Goal: Task Accomplishment & Management: Manage account settings

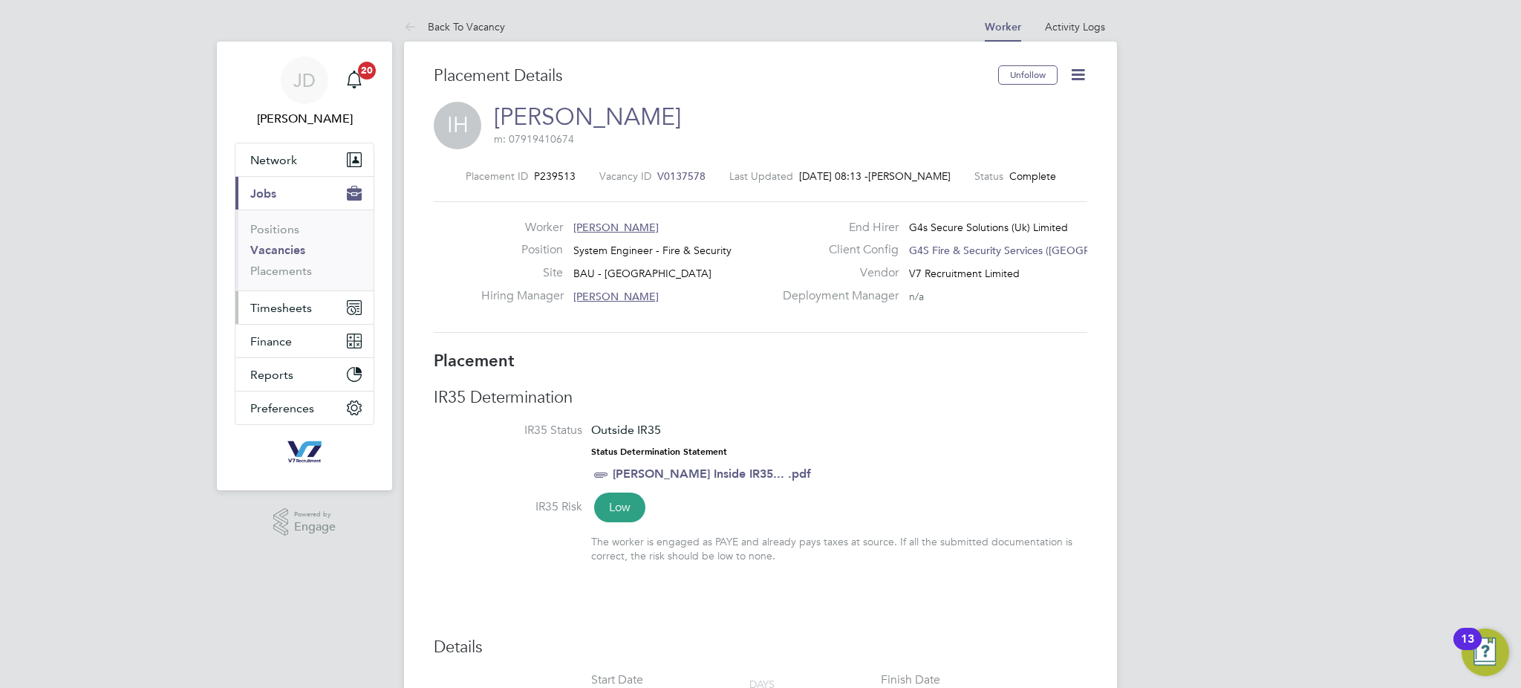
click at [288, 301] on span "Timesheets" at bounding box center [281, 308] width 62 height 14
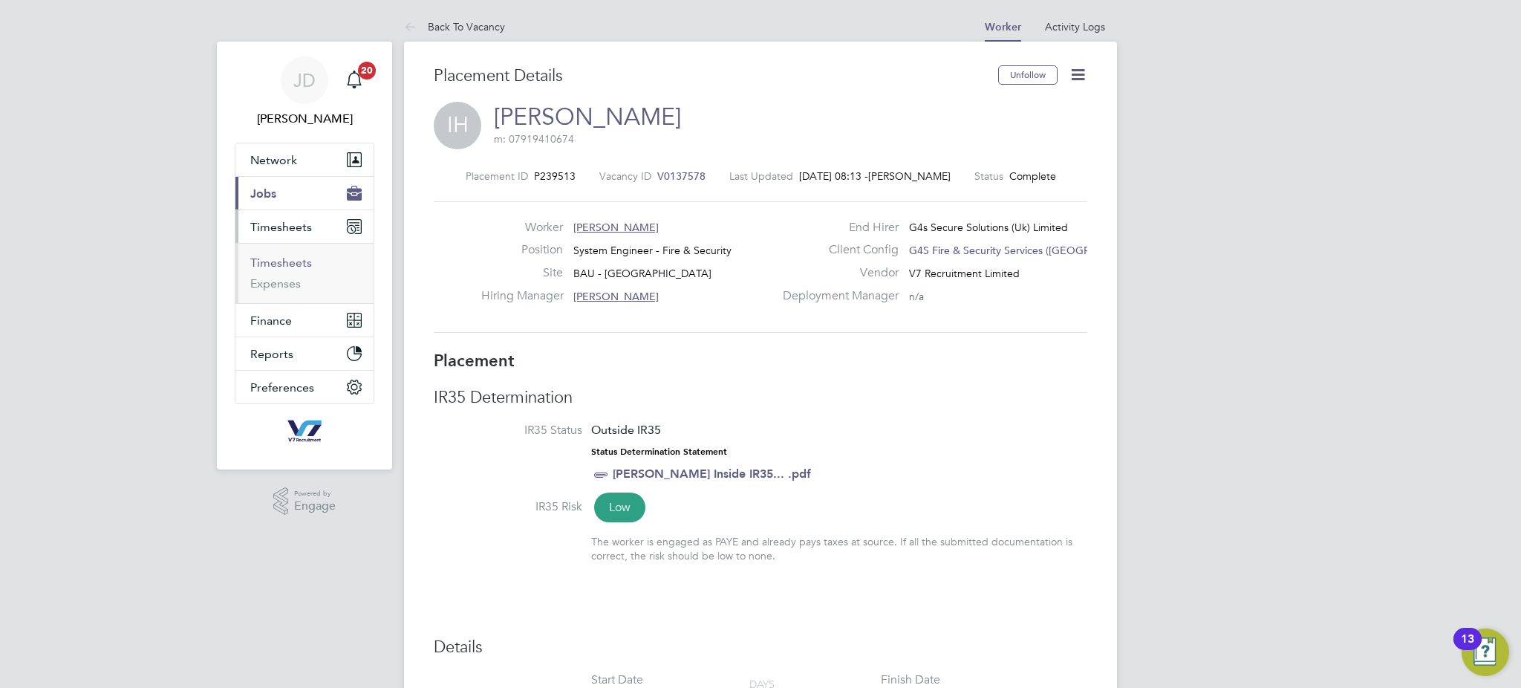
click at [285, 265] on link "Timesheets" at bounding box center [281, 263] width 62 height 14
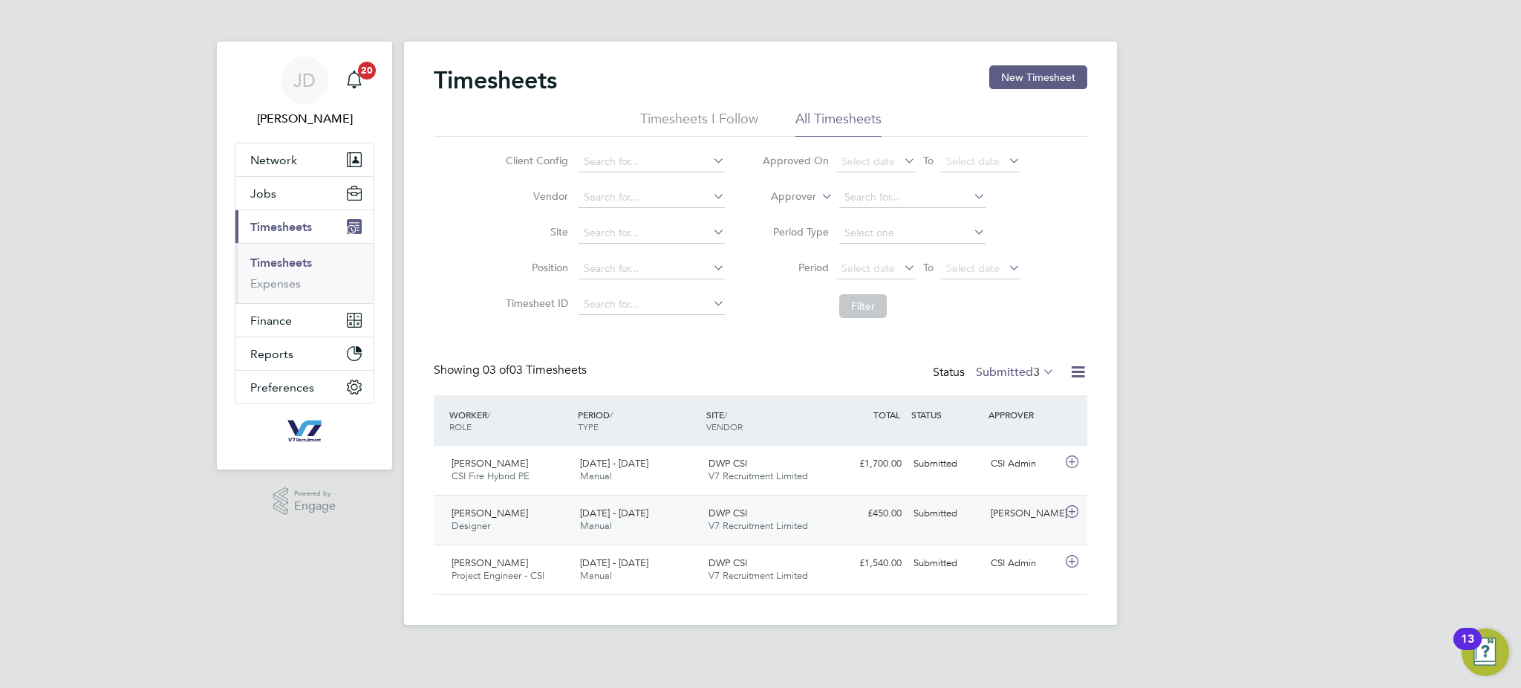
click at [803, 520] on span "V7 Recruitment Limited" at bounding box center [759, 525] width 100 height 13
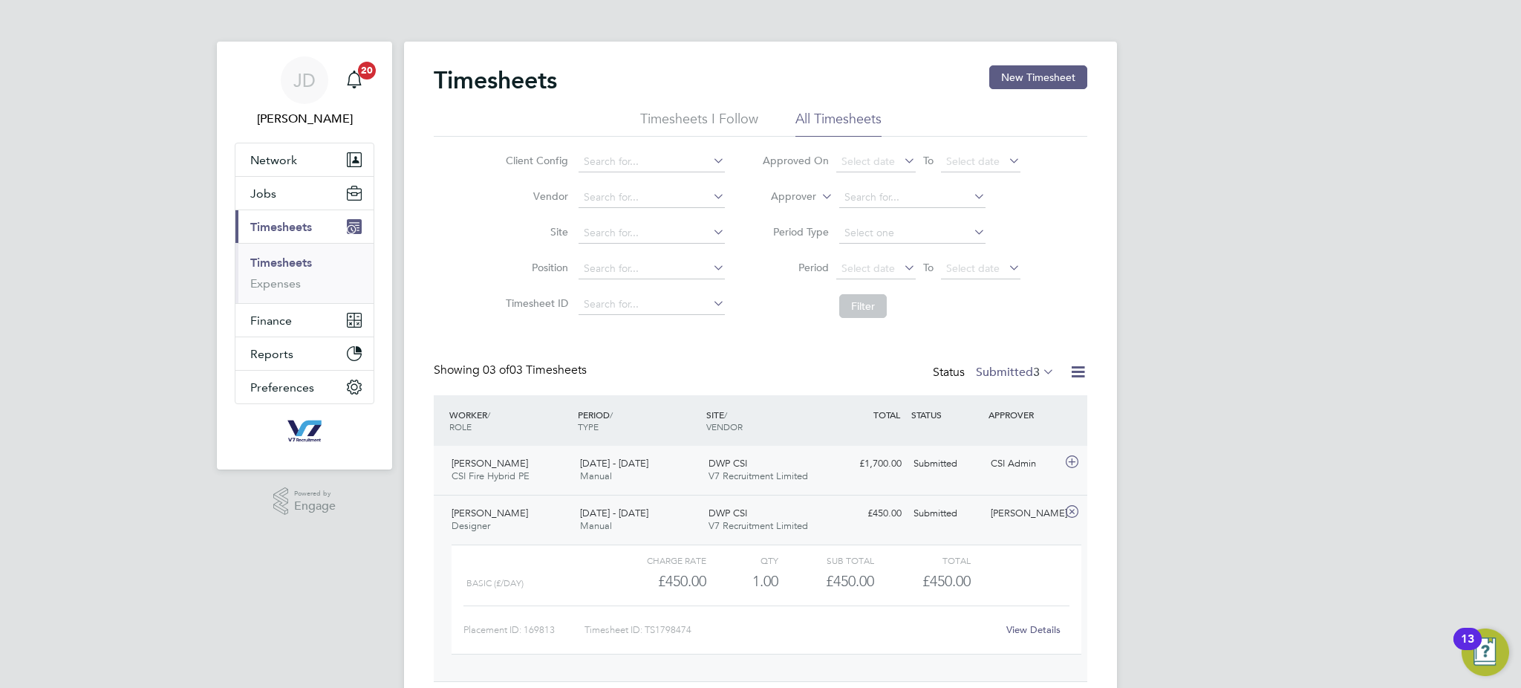
click at [799, 470] on div "DWP CSI V7 Recruitment Limited" at bounding box center [767, 470] width 129 height 37
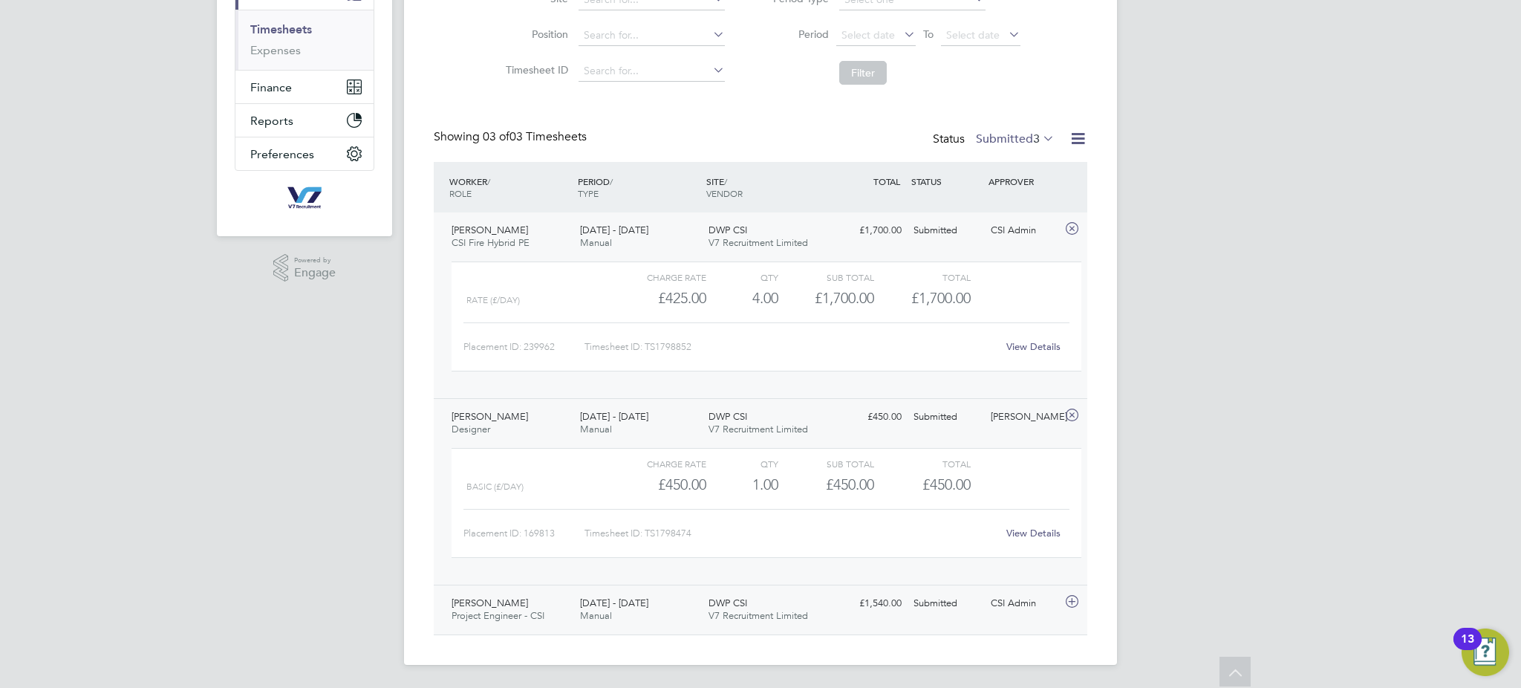
click at [952, 604] on div "Submitted" at bounding box center [946, 603] width 77 height 25
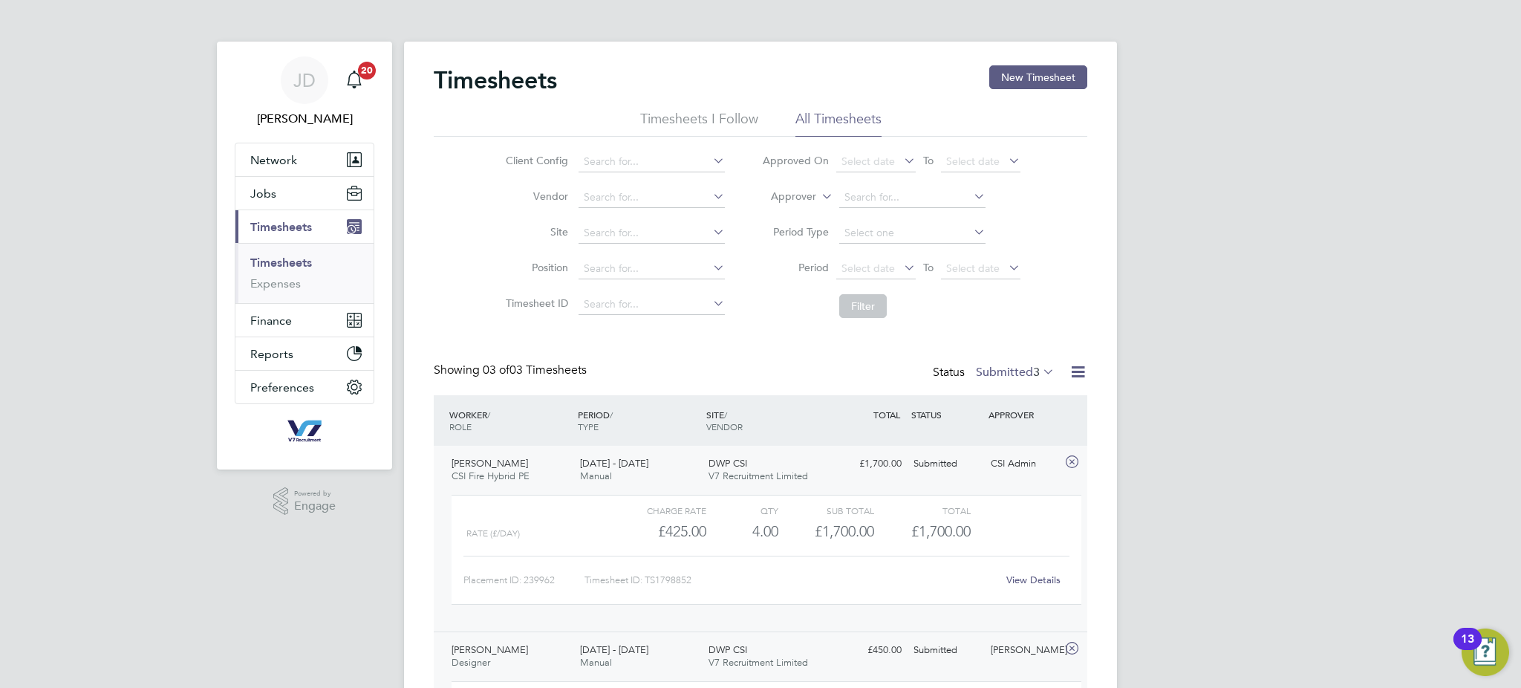
click at [998, 381] on div "Status Submitted 3" at bounding box center [995, 373] width 125 height 21
click at [998, 374] on label "Submitted 3" at bounding box center [1015, 372] width 79 height 15
click at [1239, 400] on div "JD [PERSON_NAME] Notifications 20 Applications: Network Team Members Businesses…" at bounding box center [760, 529] width 1521 height 1059
click at [267, 260] on link "Timesheets" at bounding box center [281, 263] width 62 height 14
click at [275, 285] on link "Expenses" at bounding box center [275, 283] width 51 height 14
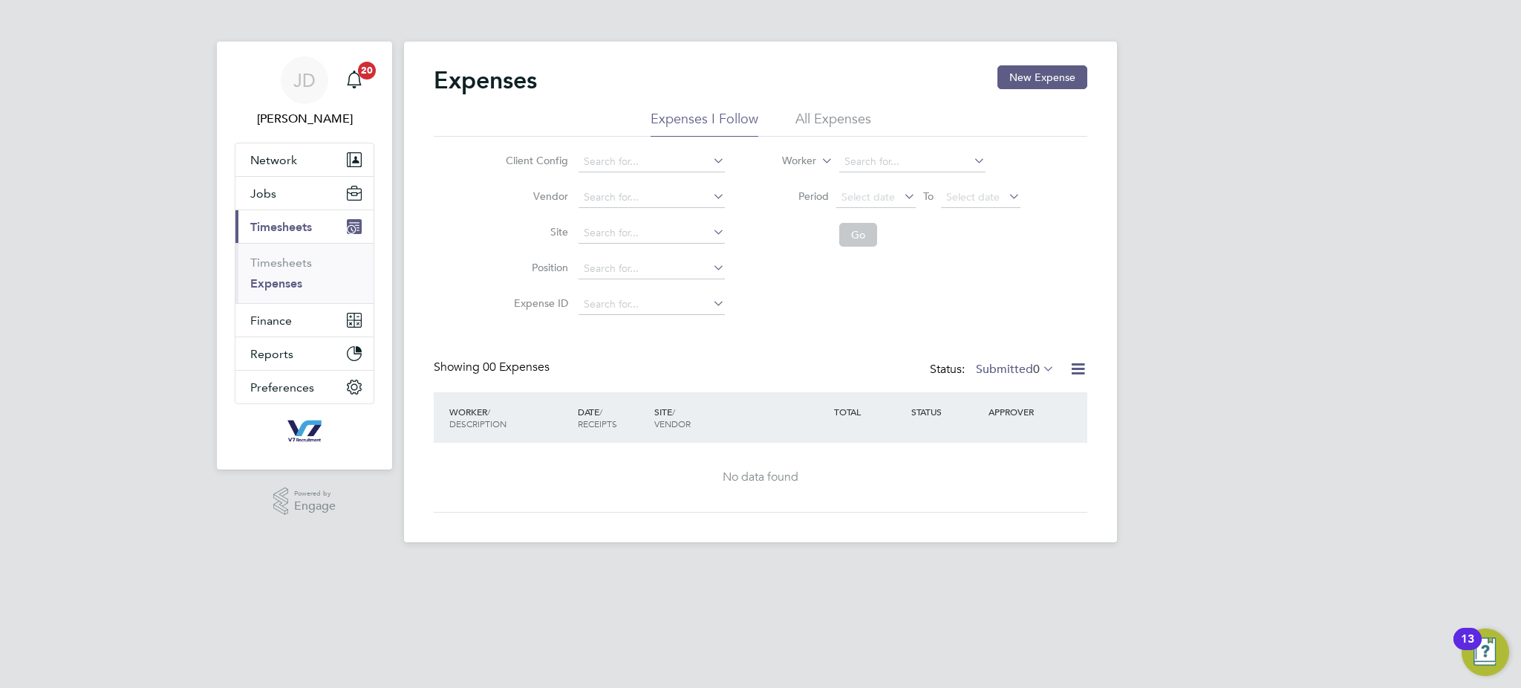
click at [817, 108] on div "Expenses New Expense" at bounding box center [761, 87] width 654 height 45
click at [820, 116] on li "All Expenses" at bounding box center [834, 123] width 76 height 27
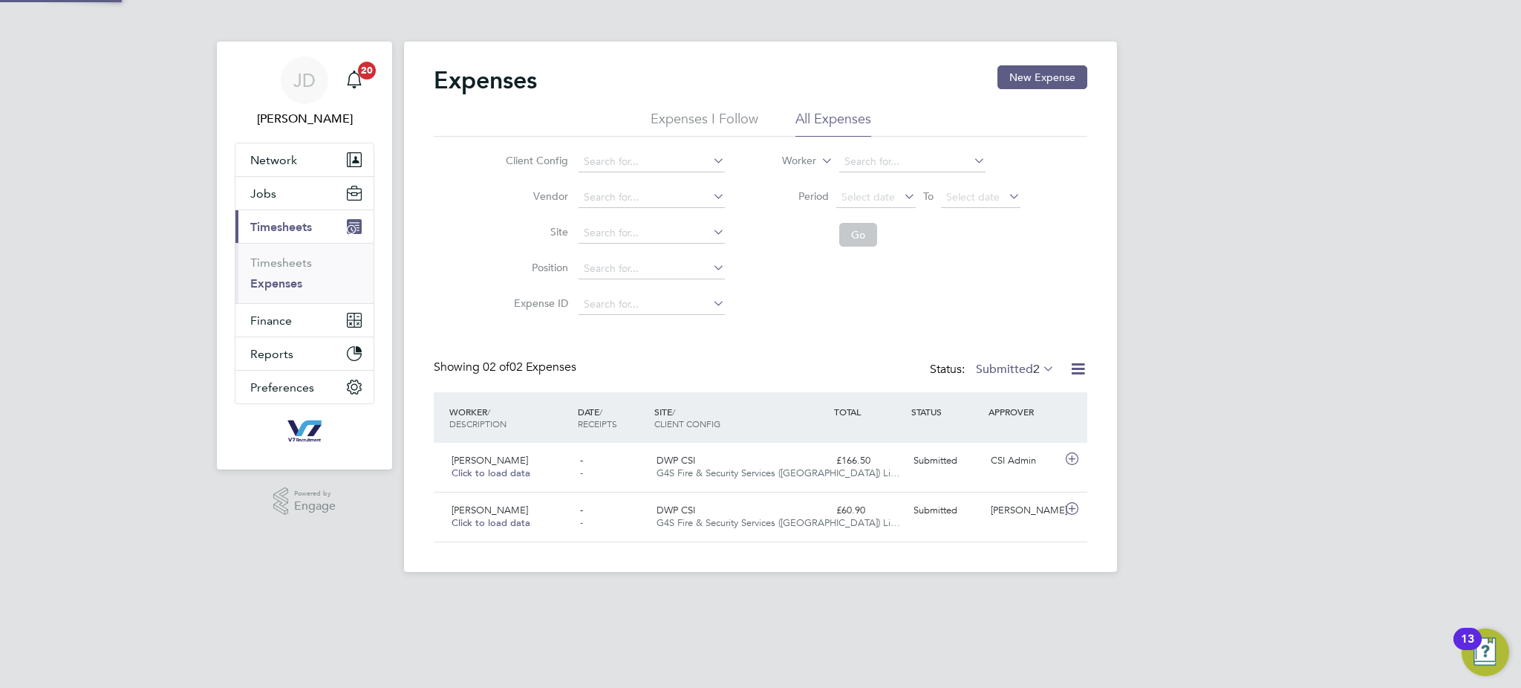
scroll to position [37, 180]
click at [1020, 366] on label "Submitted 2" at bounding box center [1015, 369] width 79 height 15
click at [1016, 450] on li "Approved" at bounding box center [1005, 457] width 68 height 21
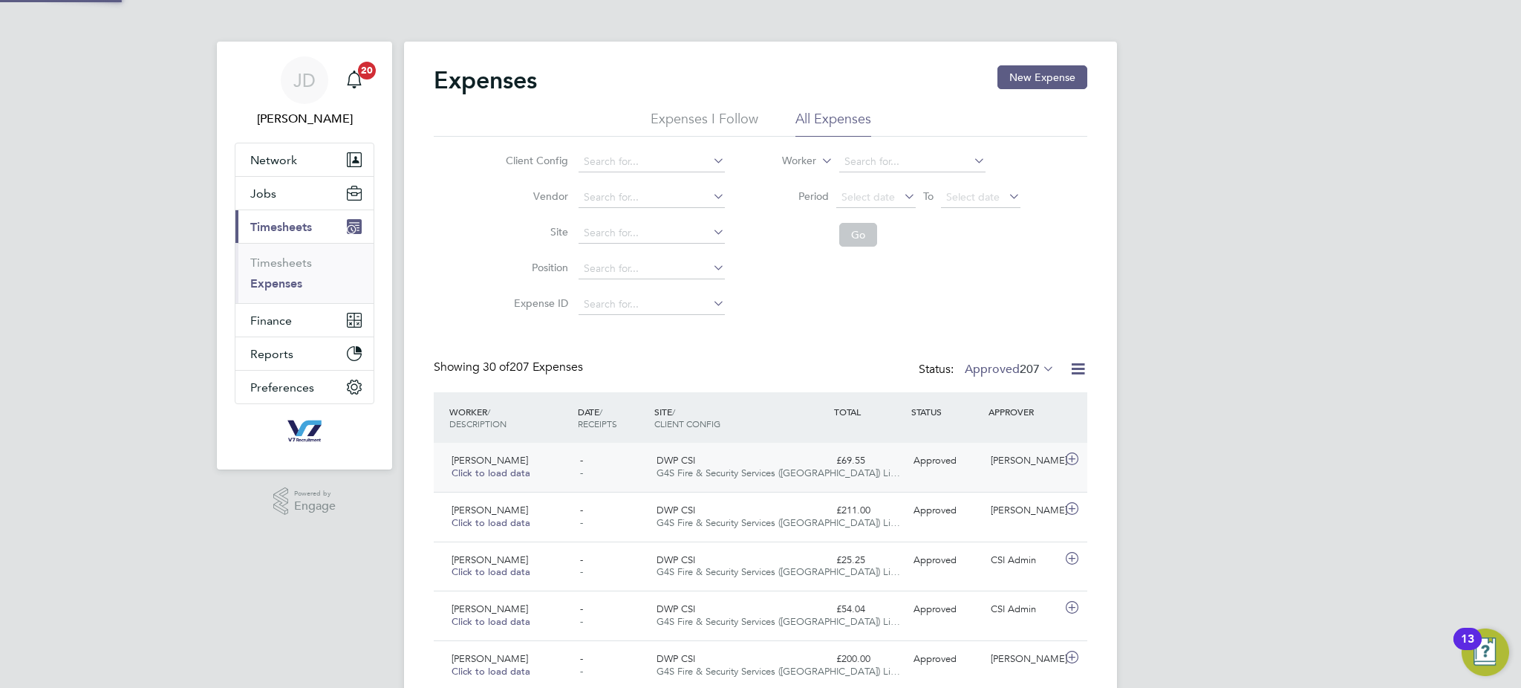
scroll to position [37, 129]
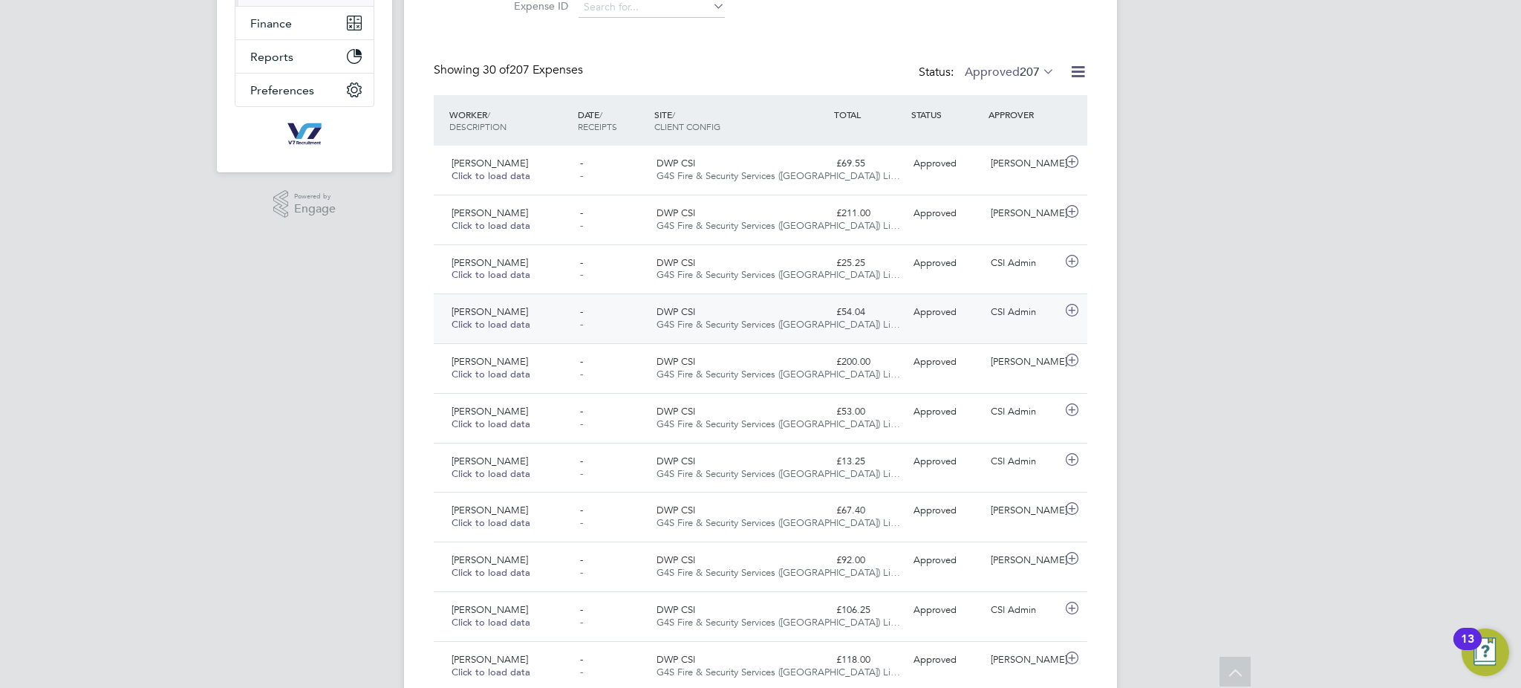
click at [616, 319] on div "- -" at bounding box center [612, 318] width 77 height 37
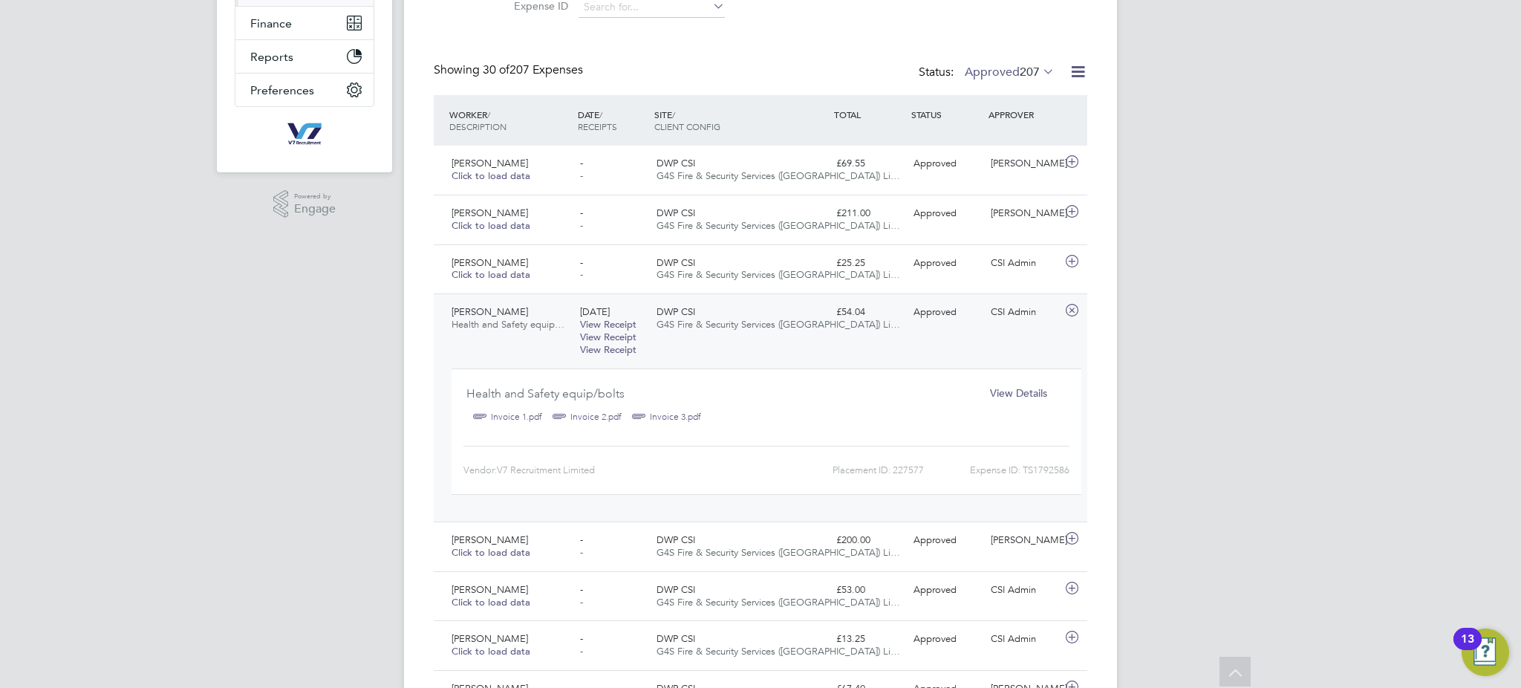
click at [1011, 66] on label "Approved 207" at bounding box center [1010, 72] width 90 height 15
click at [1018, 137] on li "Submitted" at bounding box center [1000, 139] width 68 height 21
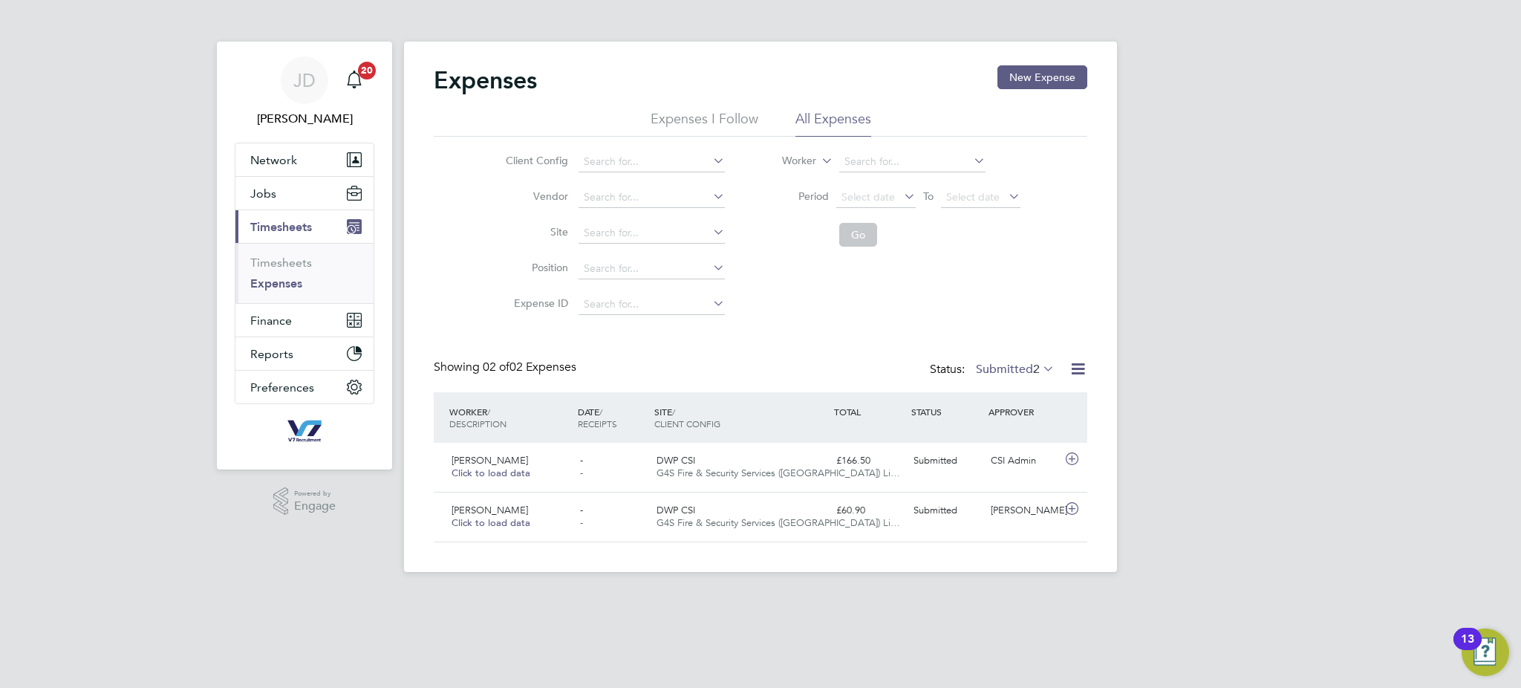
click at [1007, 379] on div "Showing 02 of 02 Expenses Status: Submitted 2" at bounding box center [761, 376] width 654 height 33
click at [1007, 368] on label "Submitted 2" at bounding box center [1015, 369] width 79 height 15
click at [1029, 415] on li "Saved" at bounding box center [1005, 415] width 68 height 21
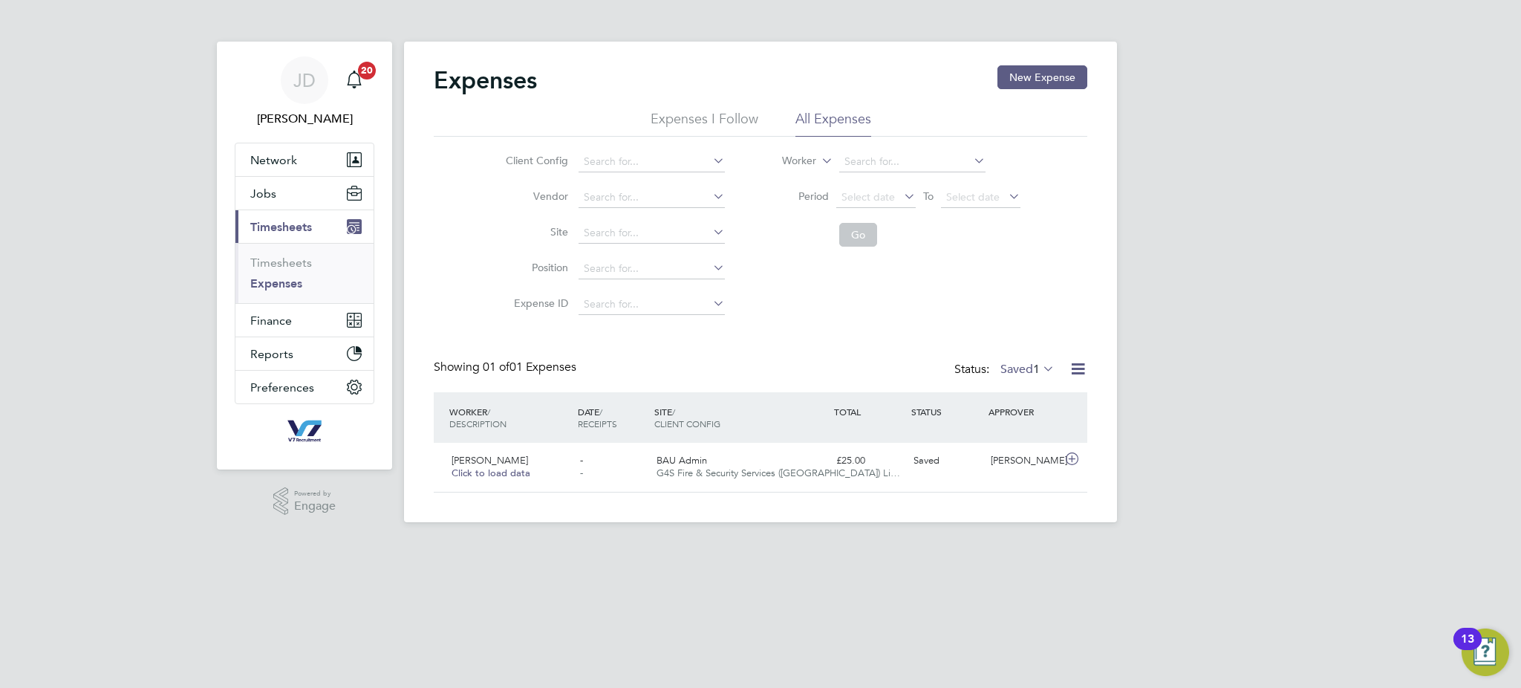
click at [1001, 367] on label "Saved 1" at bounding box center [1028, 369] width 54 height 15
drag, startPoint x: 1010, startPoint y: 393, endPoint x: 1010, endPoint y: 401, distance: 8.2
click at [1010, 400] on li "All" at bounding box center [1018, 394] width 68 height 21
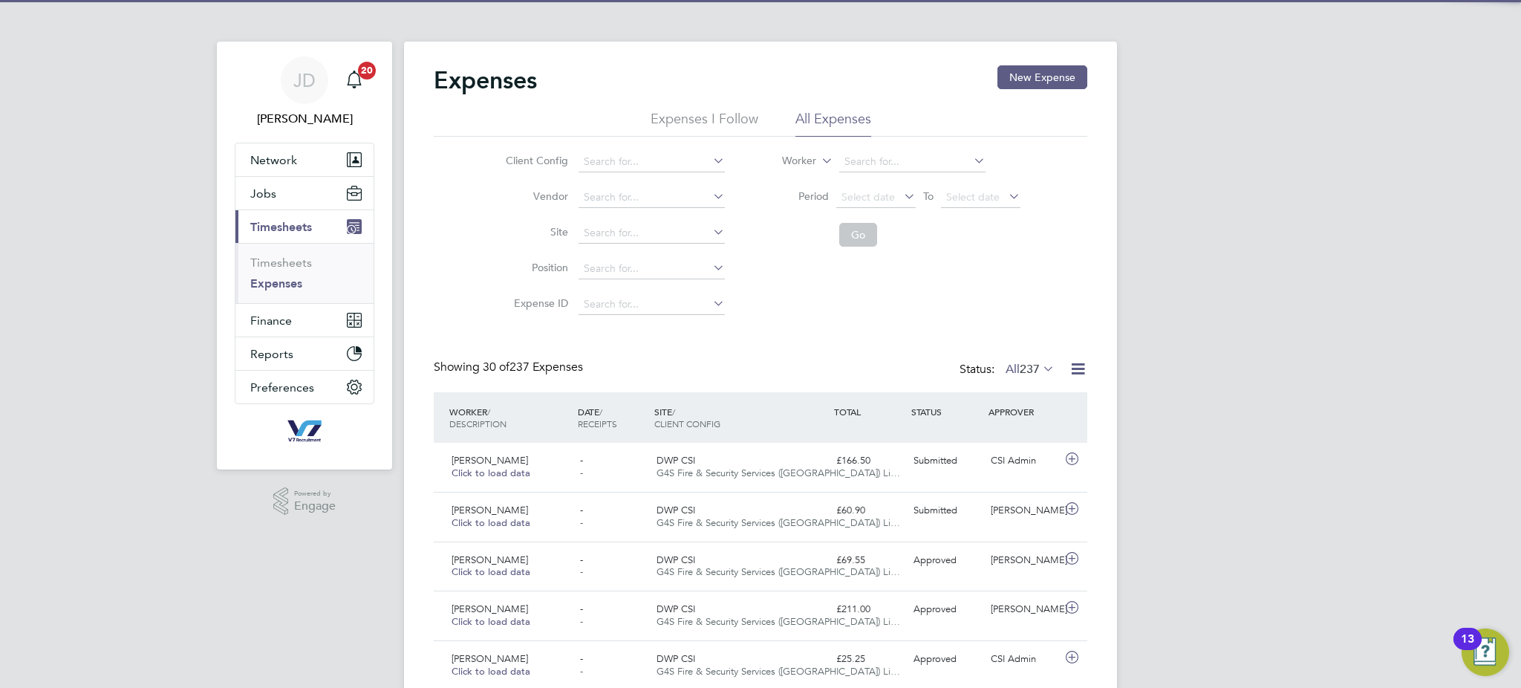
click at [1012, 373] on label "All 237" at bounding box center [1030, 369] width 49 height 15
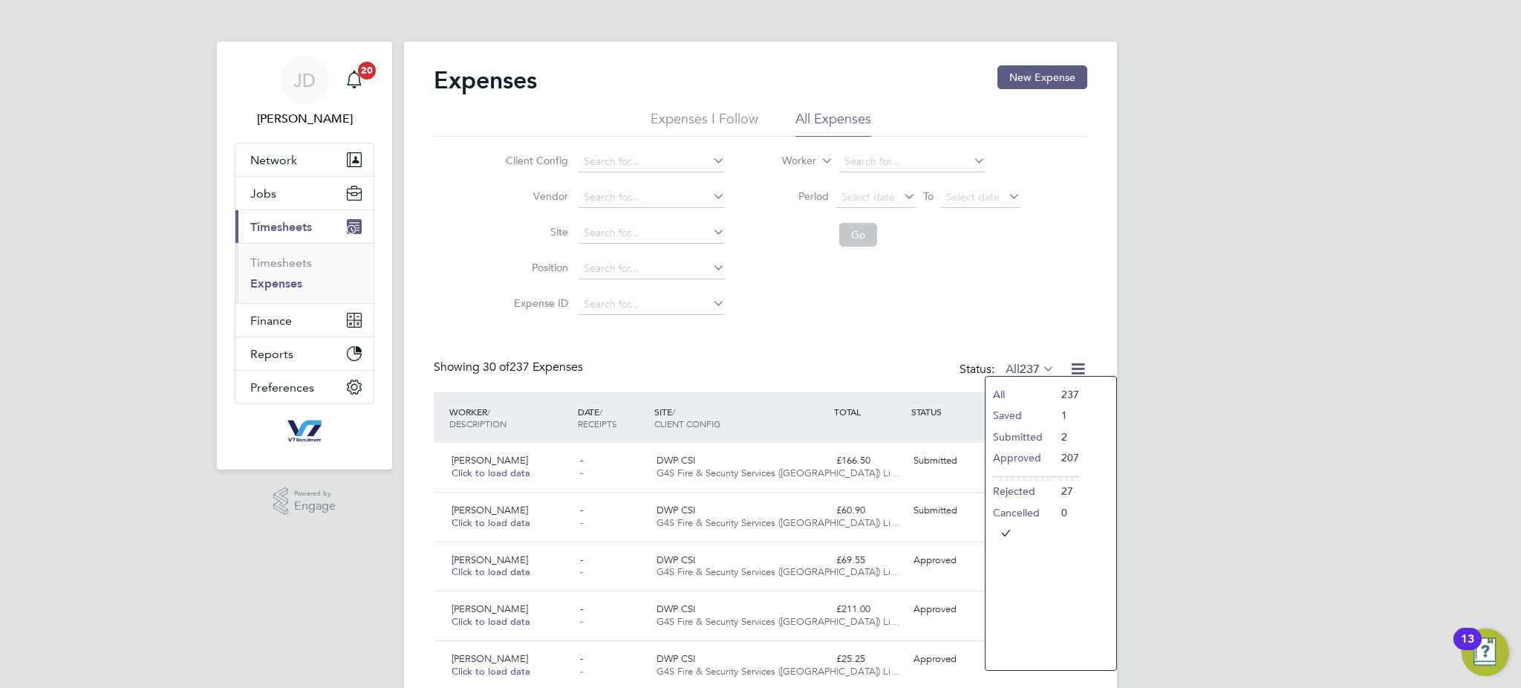
click at [1024, 487] on li "Rejected" at bounding box center [1020, 491] width 68 height 21
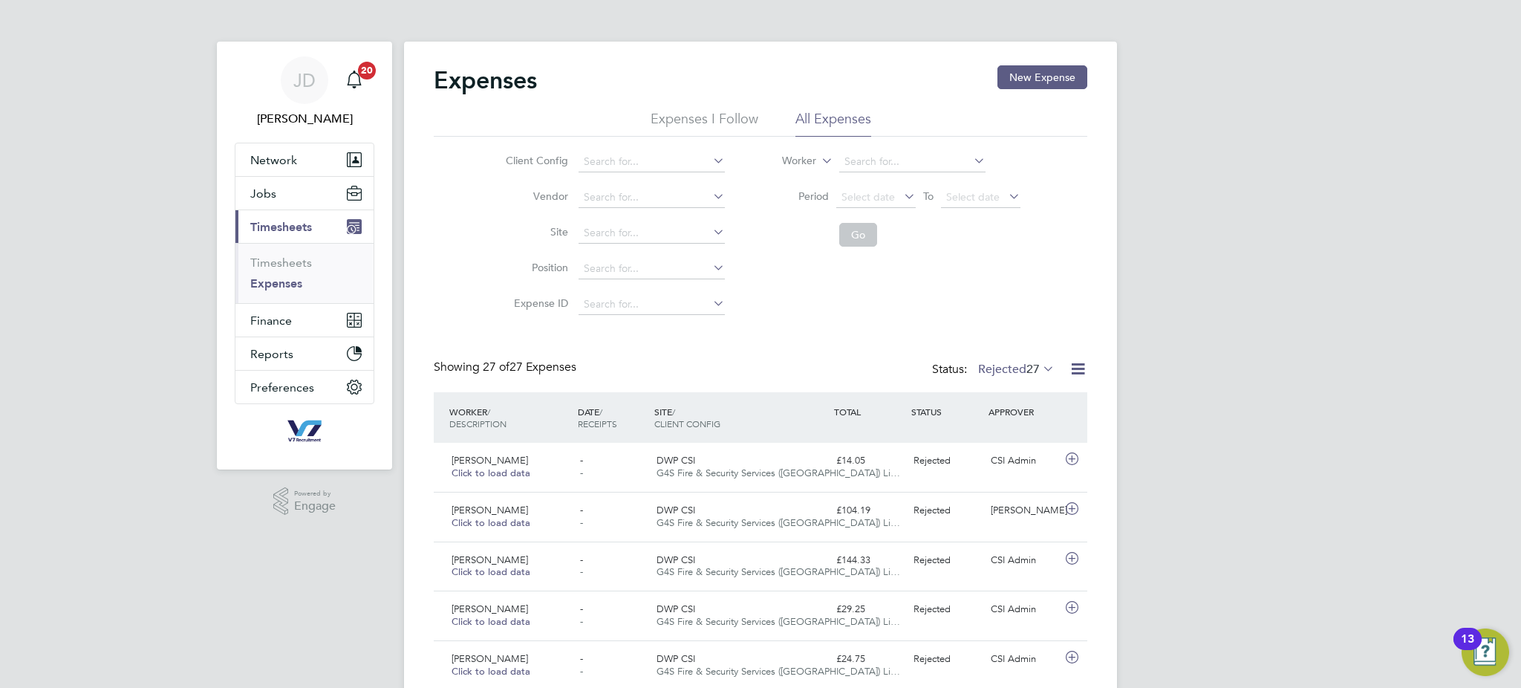
click at [1012, 374] on label "Rejected 27" at bounding box center [1016, 369] width 77 height 15
click at [1007, 436] on li "Submitted" at bounding box center [1006, 436] width 68 height 21
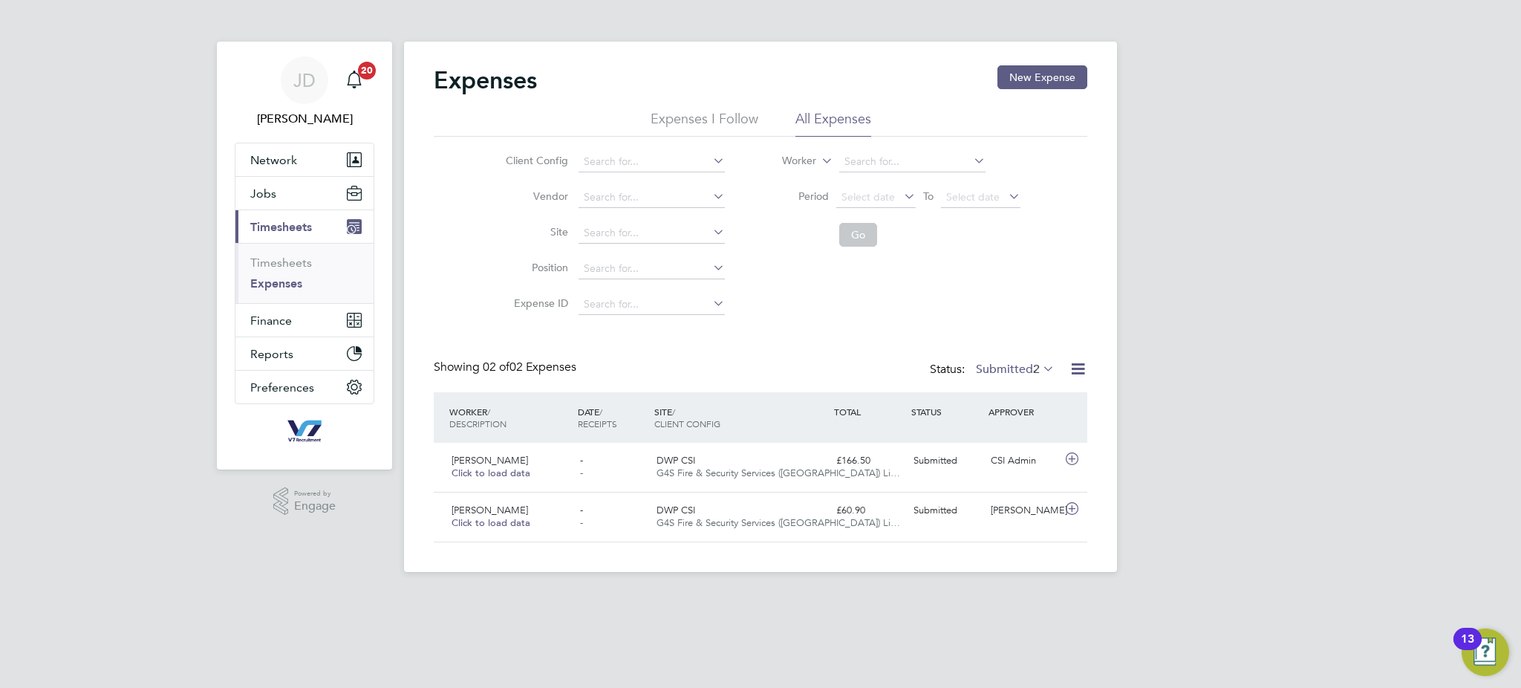
click at [1022, 363] on label "Submitted 2" at bounding box center [1015, 369] width 79 height 15
click at [1010, 497] on li "Rejected" at bounding box center [1005, 491] width 68 height 21
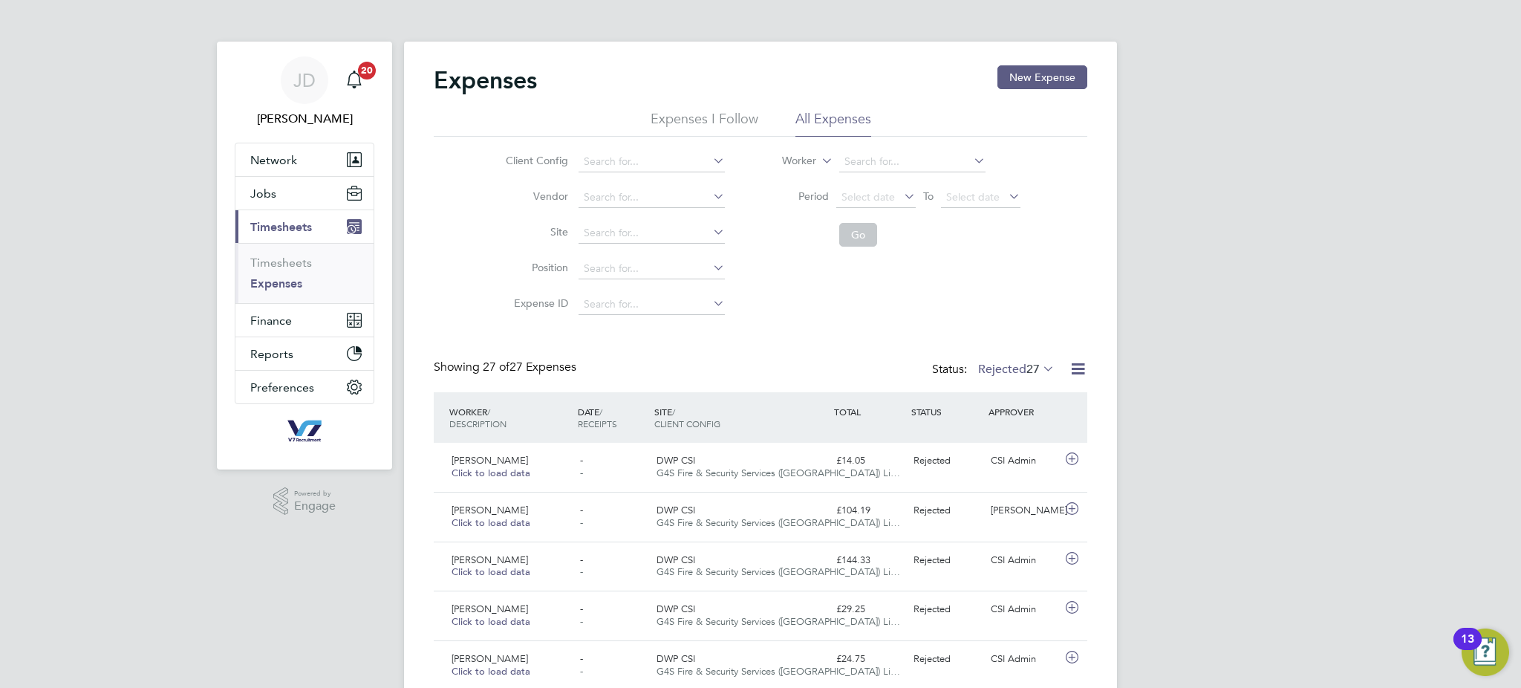
click at [1007, 367] on label "Rejected 27" at bounding box center [1016, 369] width 77 height 15
click at [1052, 452] on li "207" at bounding box center [1053, 457] width 25 height 21
click at [992, 362] on label "Rejected 27" at bounding box center [1016, 369] width 77 height 15
click at [988, 412] on li "Saved" at bounding box center [1006, 415] width 68 height 21
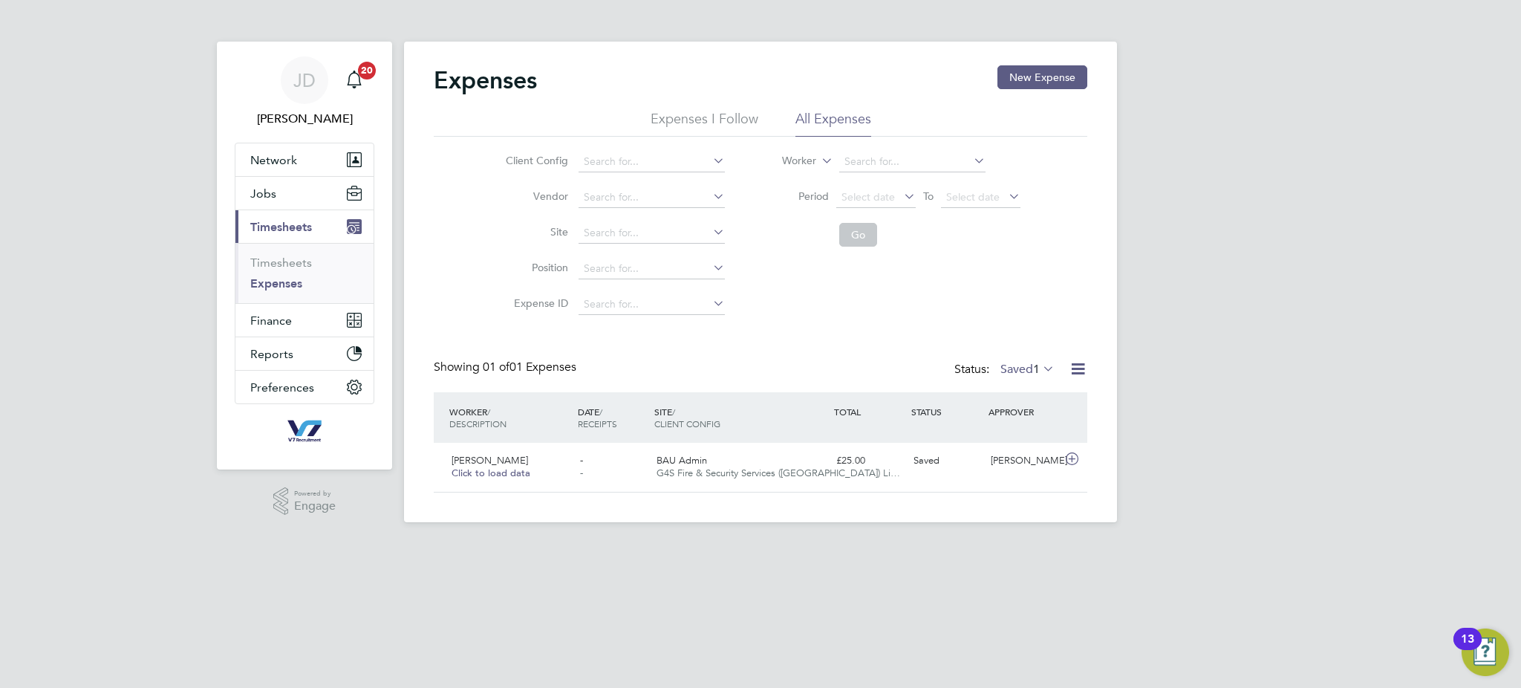
click at [1001, 372] on label "Saved 1" at bounding box center [1028, 369] width 54 height 15
click at [1027, 455] on li "Approved" at bounding box center [1018, 457] width 68 height 21
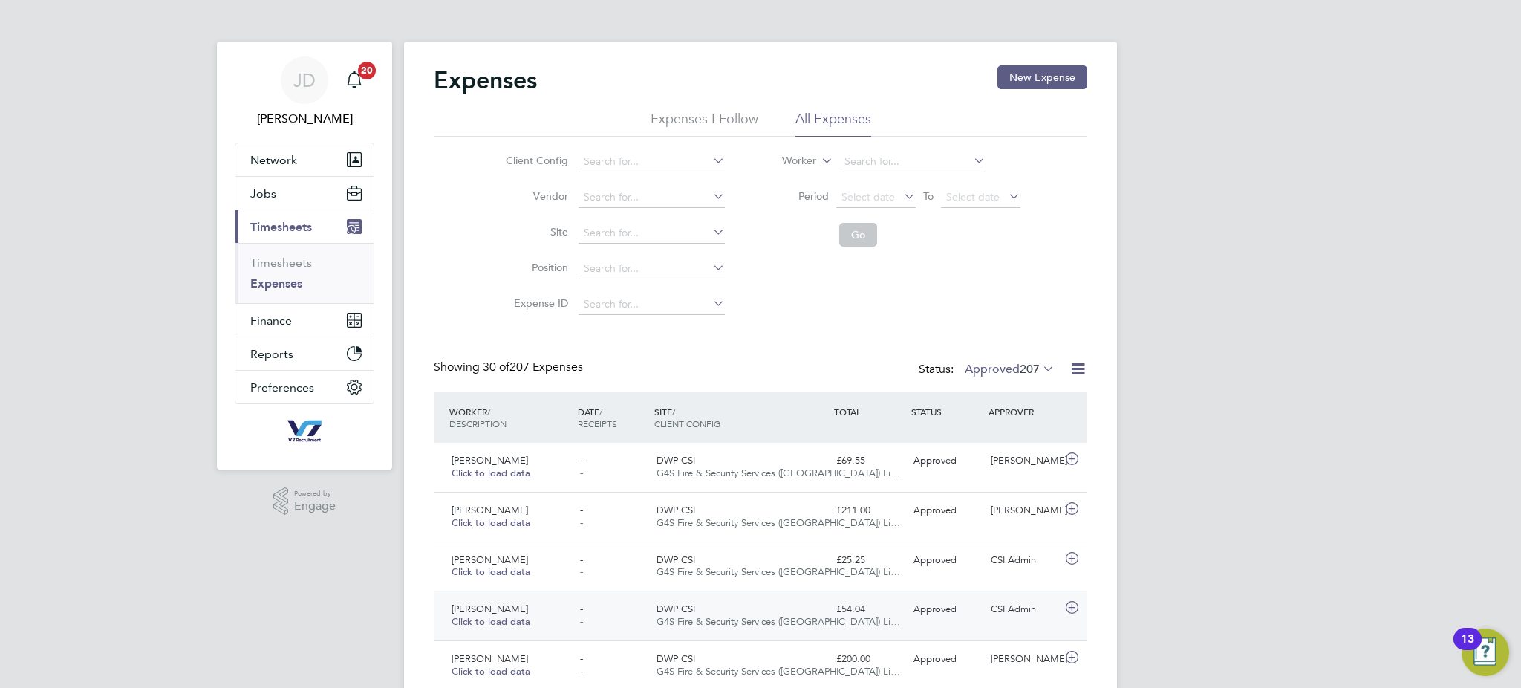
click at [864, 626] on div "[PERSON_NAME] Click to load data - - DWP CSI G4S Fire & Security Services ([GEO…" at bounding box center [761, 616] width 654 height 50
click at [1073, 262] on div "Client Config Vendor Site Position Expense ID Worker Period Select date To Sele…" at bounding box center [761, 230] width 654 height 186
click at [998, 364] on label "Approved 207" at bounding box center [1010, 369] width 90 height 15
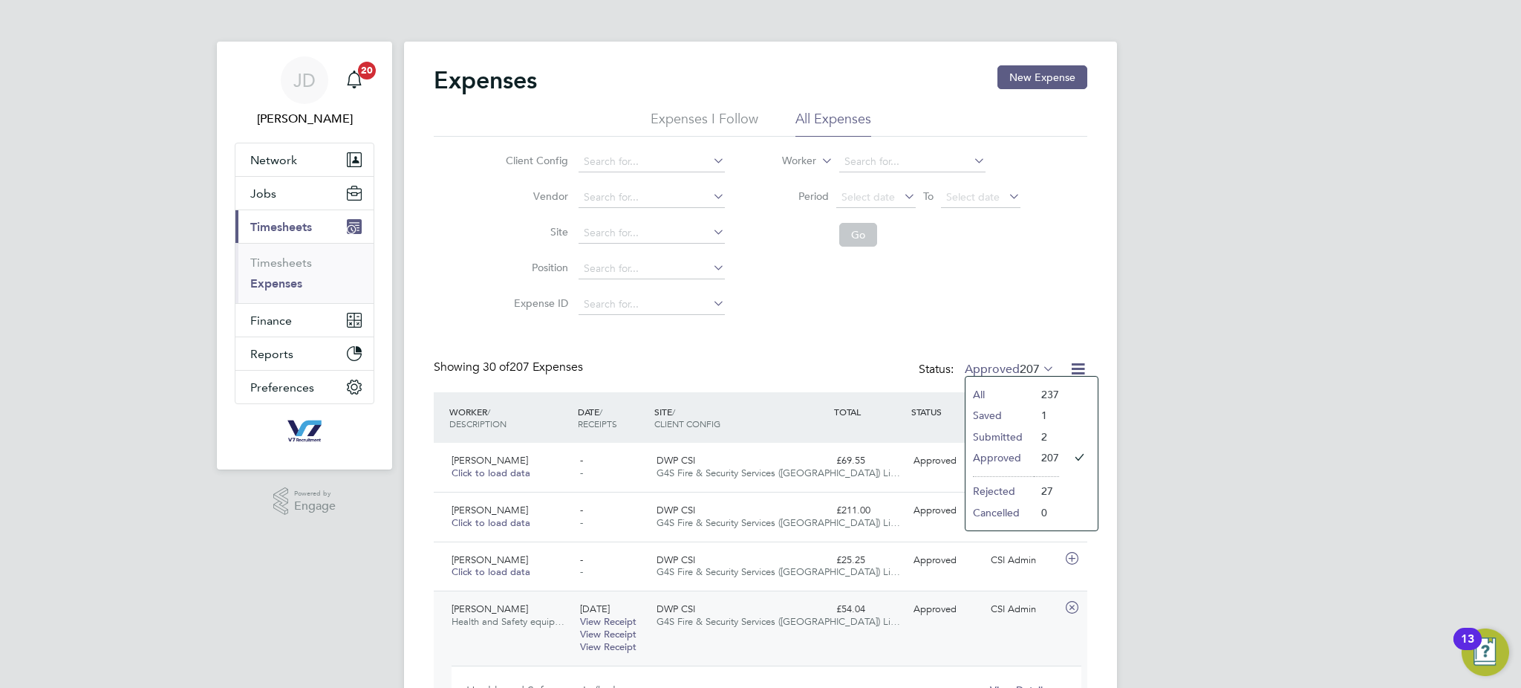
click at [983, 440] on li "Submitted" at bounding box center [1000, 436] width 68 height 21
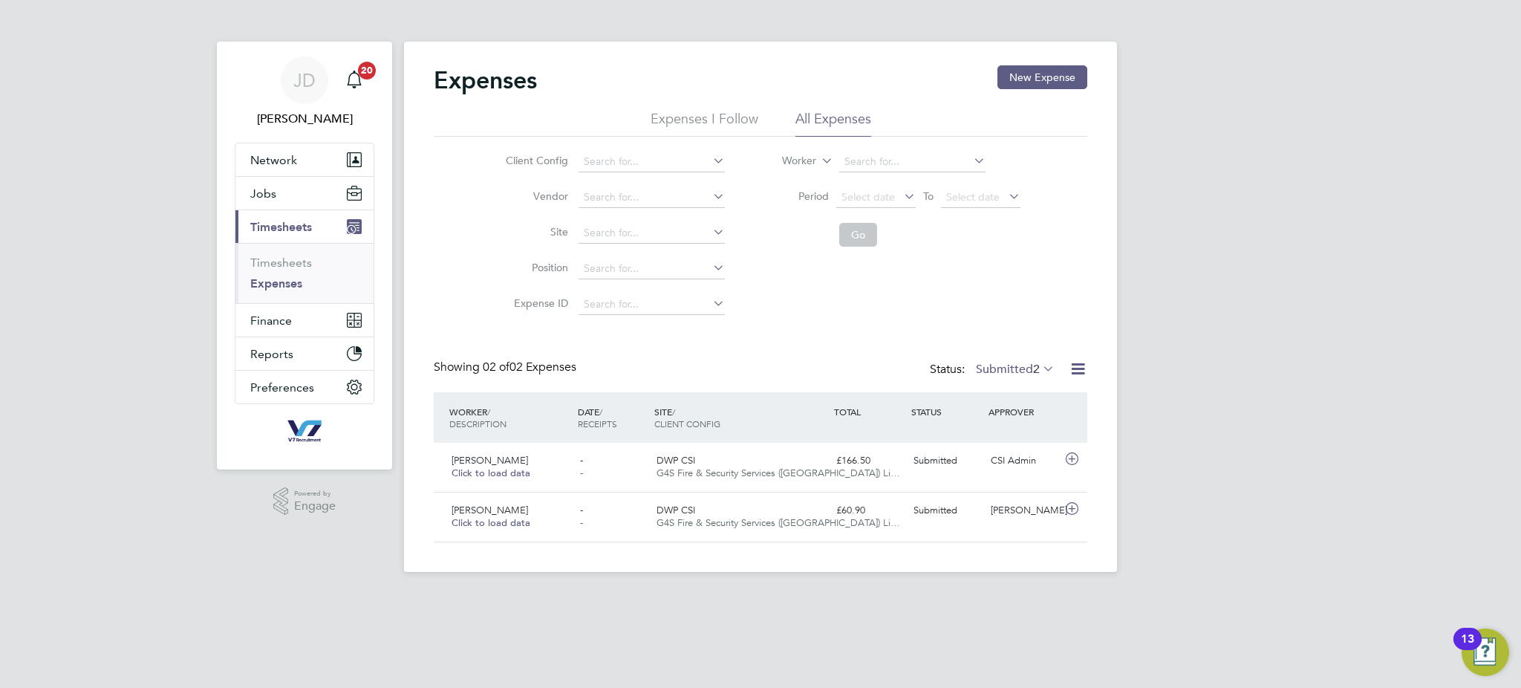
click at [994, 363] on label "Submitted 2" at bounding box center [1015, 369] width 79 height 15
click at [1009, 414] on li "Saved" at bounding box center [1005, 415] width 68 height 21
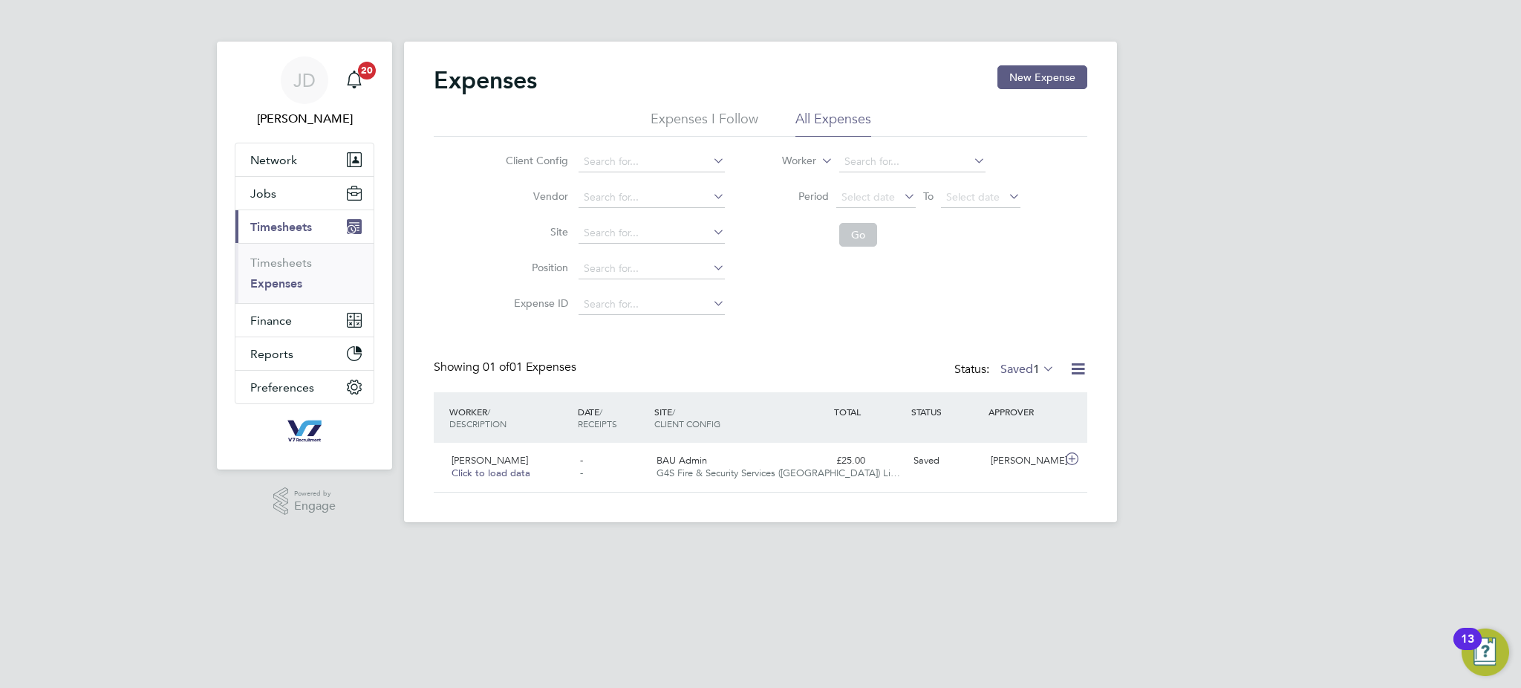
click at [1013, 366] on label "Saved 1" at bounding box center [1028, 369] width 54 height 15
click at [1020, 433] on li "Submitted" at bounding box center [1018, 436] width 68 height 21
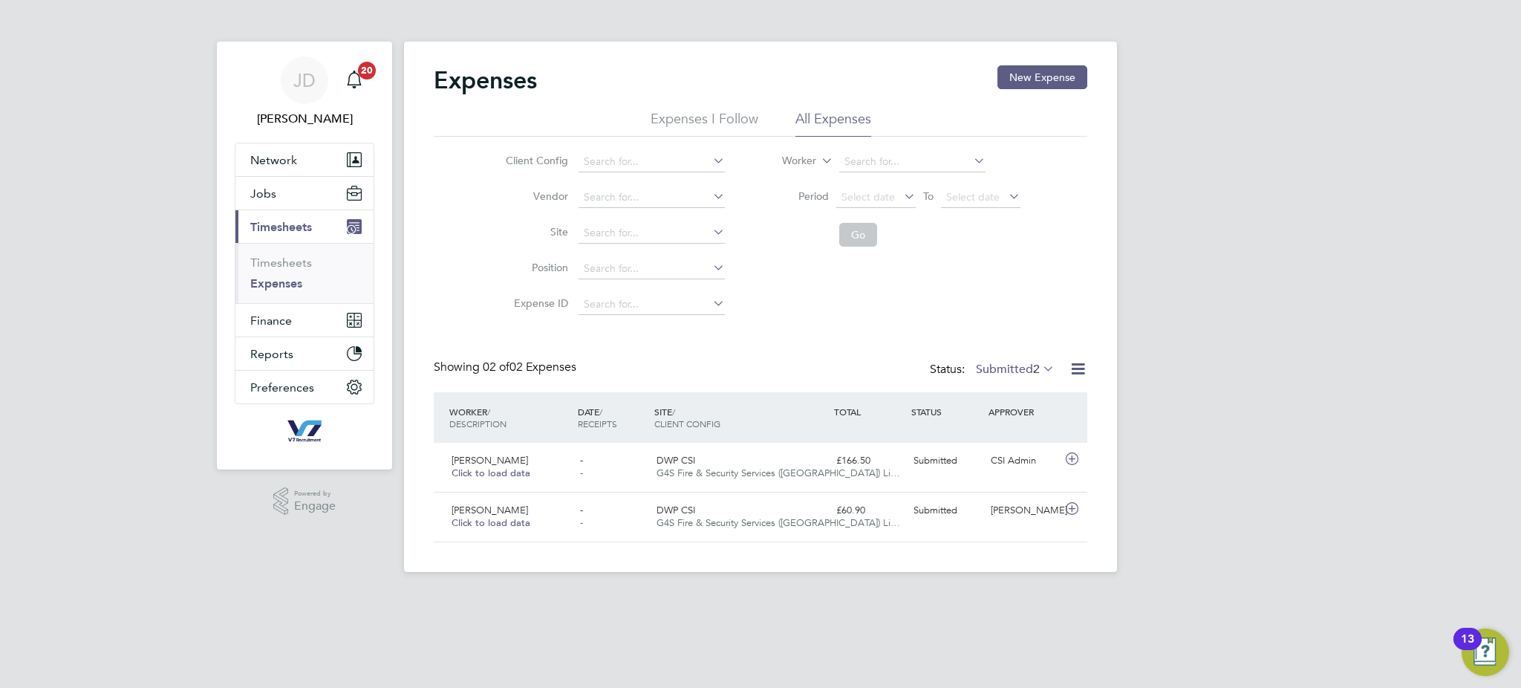
click at [1015, 360] on div "Status: Submitted 2" at bounding box center [994, 370] width 128 height 21
click at [1033, 366] on span "2" at bounding box center [1036, 369] width 7 height 15
click at [995, 438] on li "Submitted" at bounding box center [1005, 436] width 68 height 21
